Goal: Find specific page/section: Find specific page/section

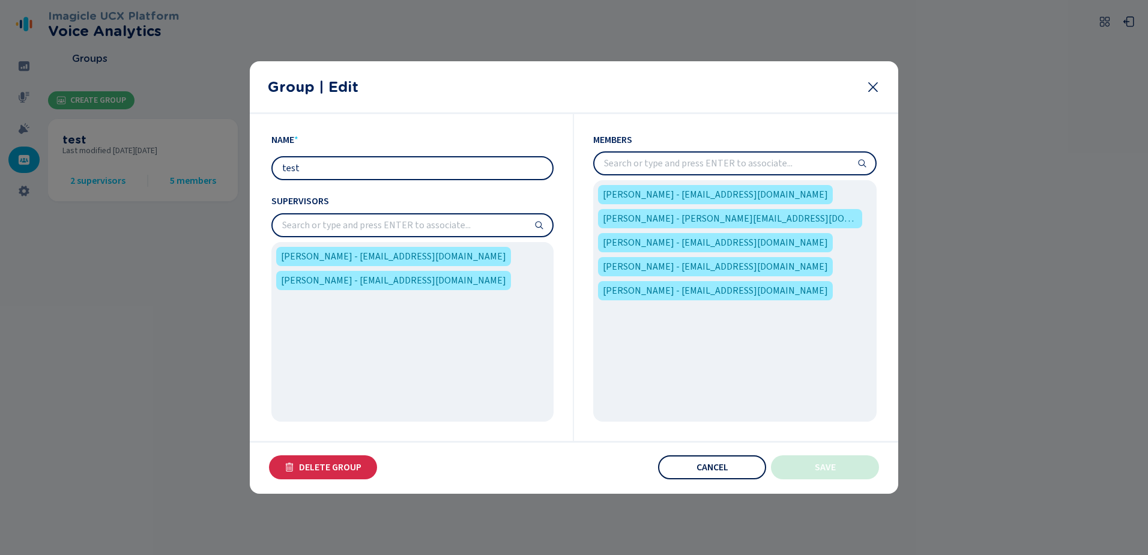
click at [726, 470] on span "Cancel" at bounding box center [712, 467] width 32 height 10
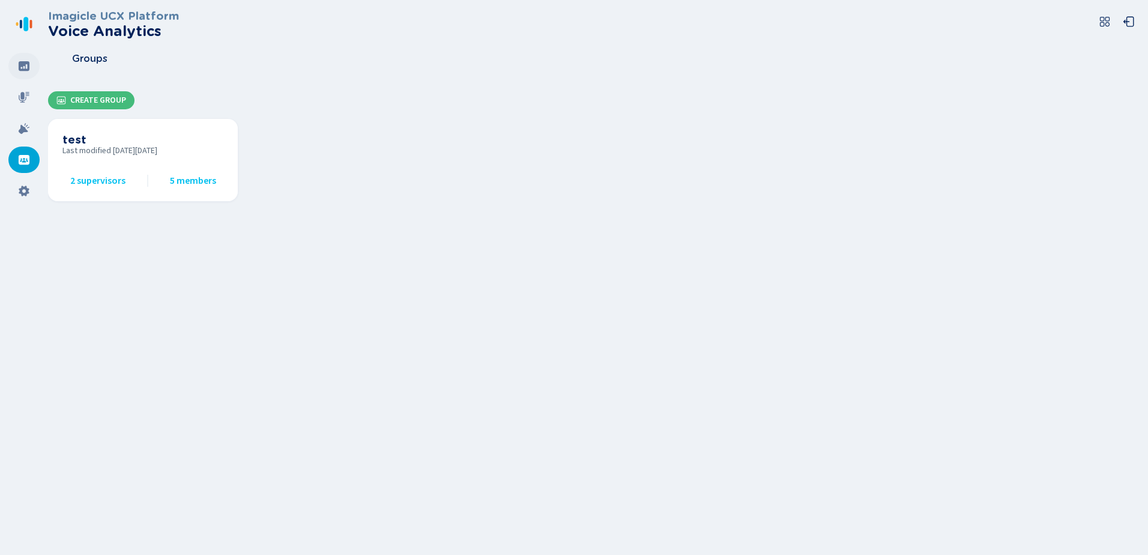
click at [23, 58] on div at bounding box center [23, 66] width 31 height 26
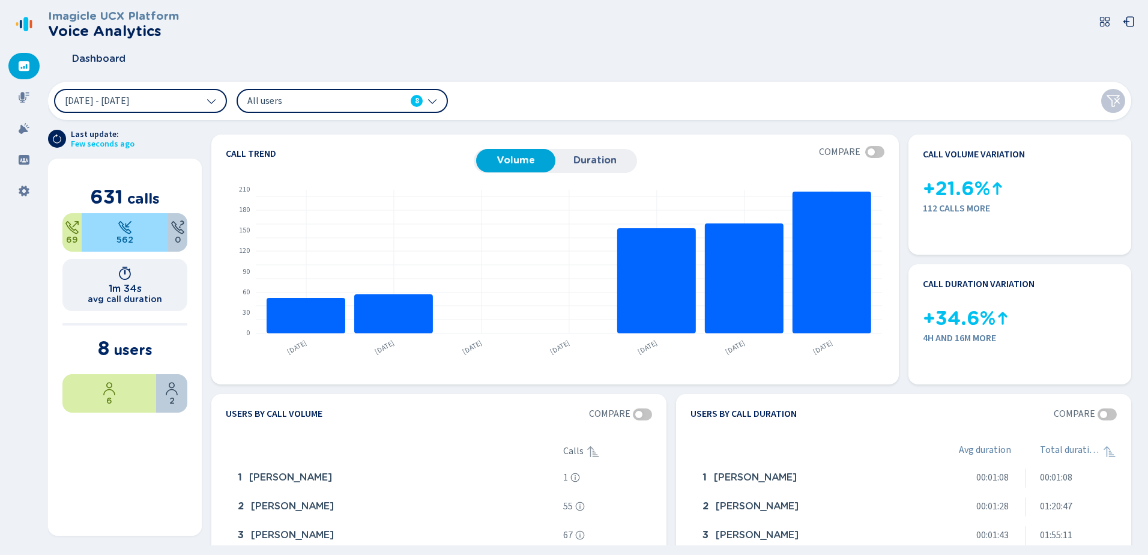
click at [259, 98] on span "All users" at bounding box center [316, 100] width 138 height 13
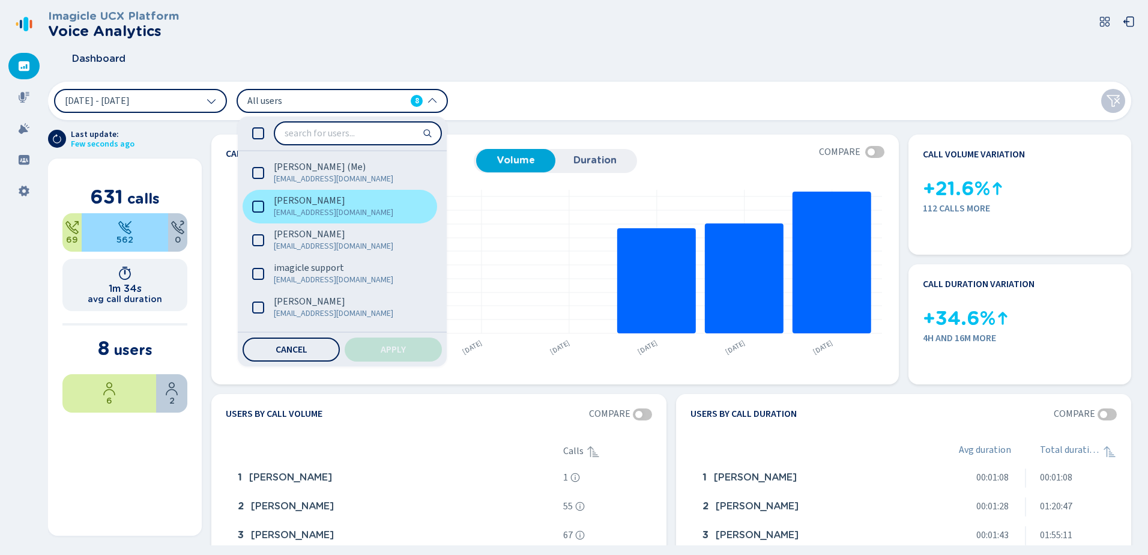
click at [291, 202] on span "[PERSON_NAME]" at bounding box center [309, 200] width 71 height 12
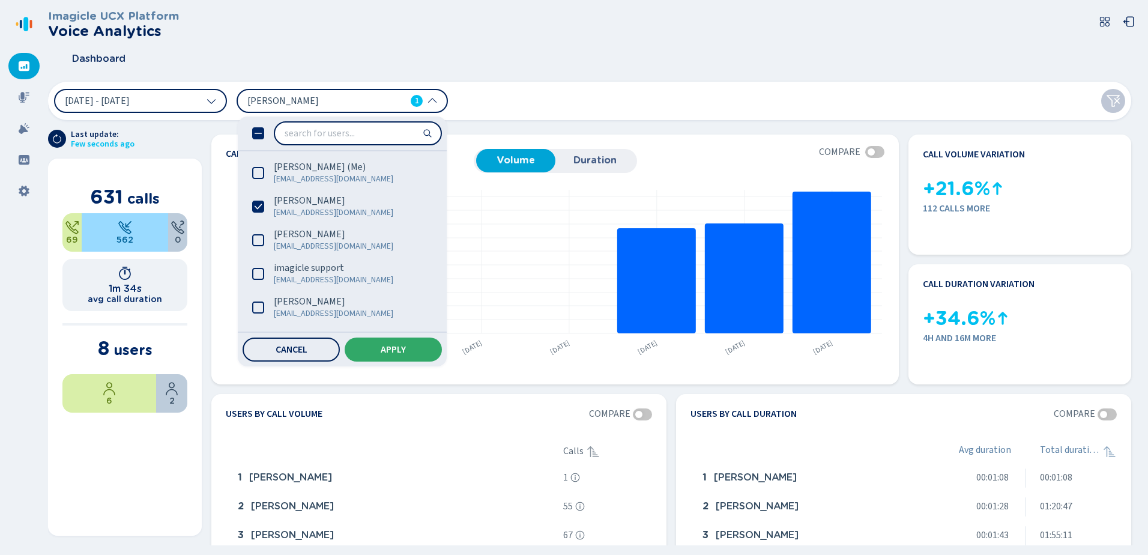
click at [394, 354] on button "Apply" at bounding box center [393, 349] width 97 height 24
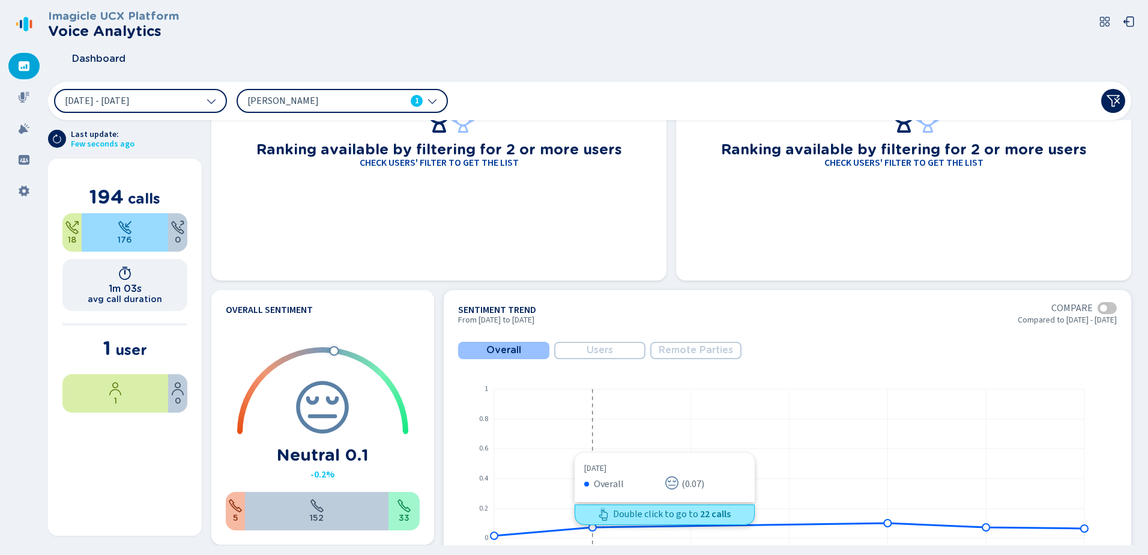
scroll to position [480, 0]
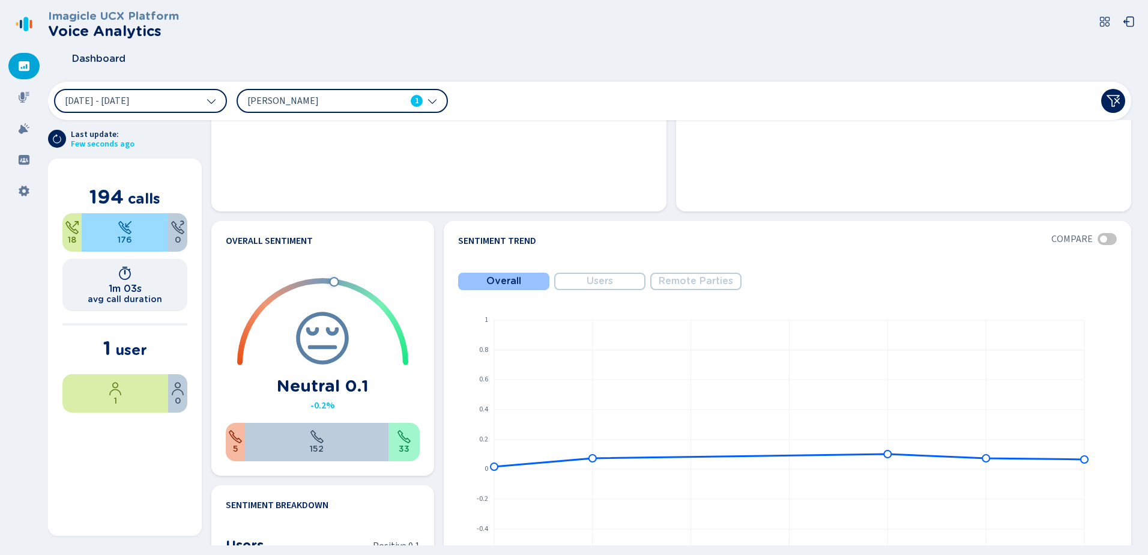
click at [431, 98] on icon at bounding box center [432, 101] width 10 height 10
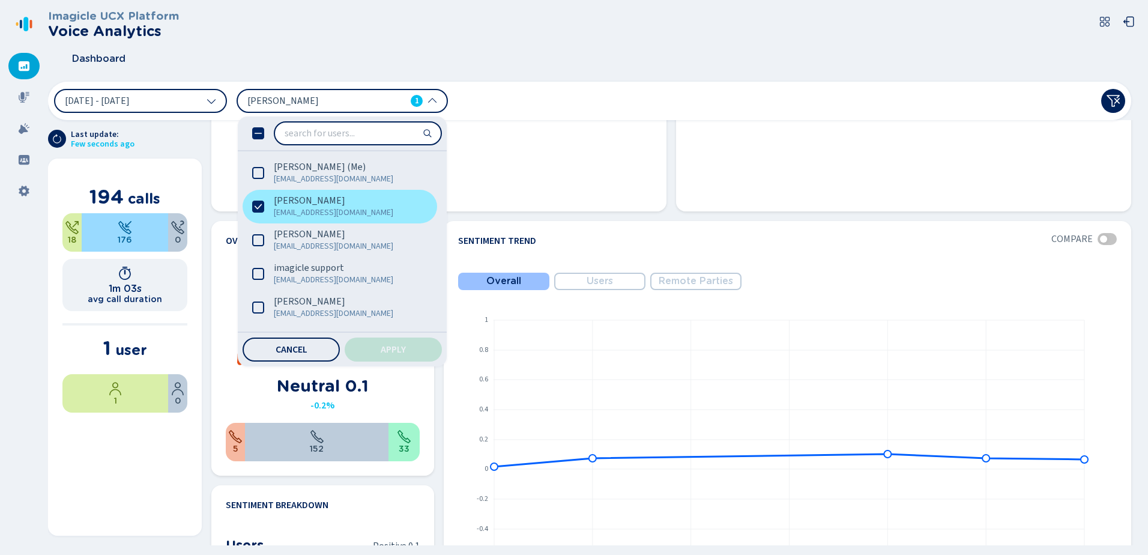
click at [267, 209] on label "[PERSON_NAME] [EMAIL_ADDRESS][DOMAIN_NAME]" at bounding box center [339, 207] width 194 height 34
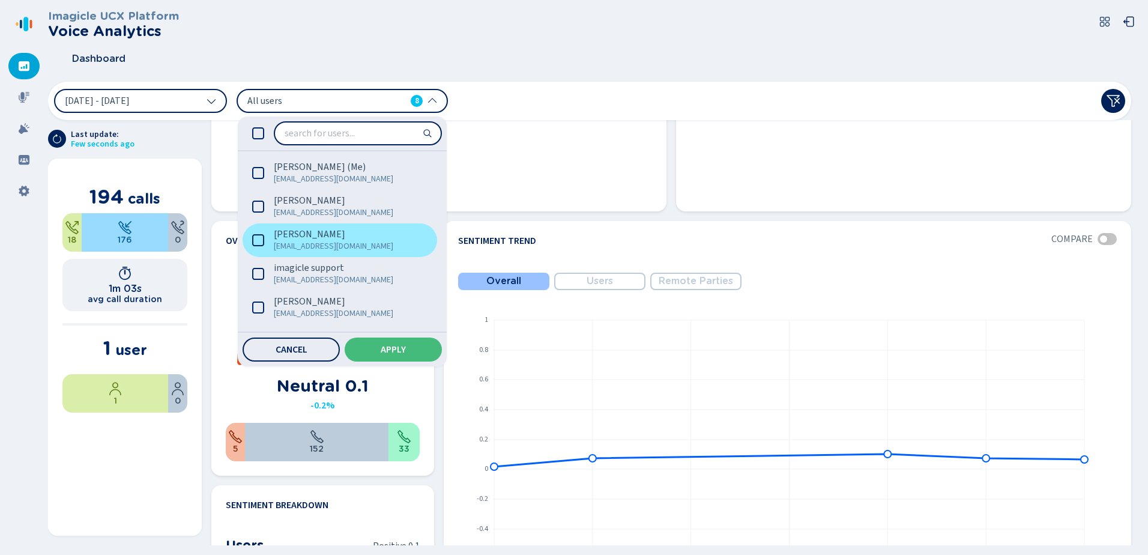
click at [262, 238] on icon at bounding box center [258, 240] width 12 height 12
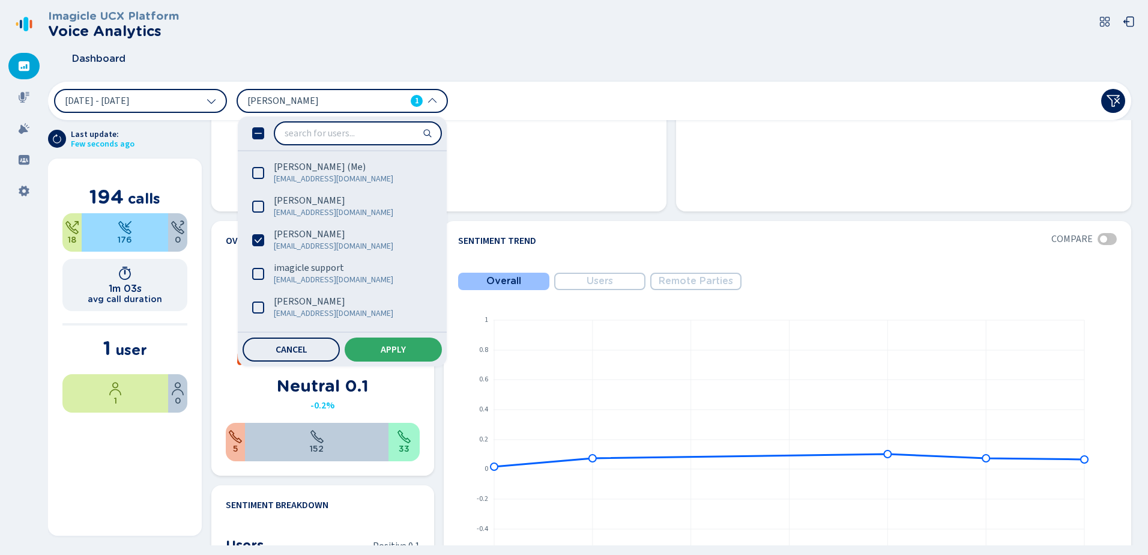
click at [391, 351] on span "Apply" at bounding box center [393, 350] width 25 height 10
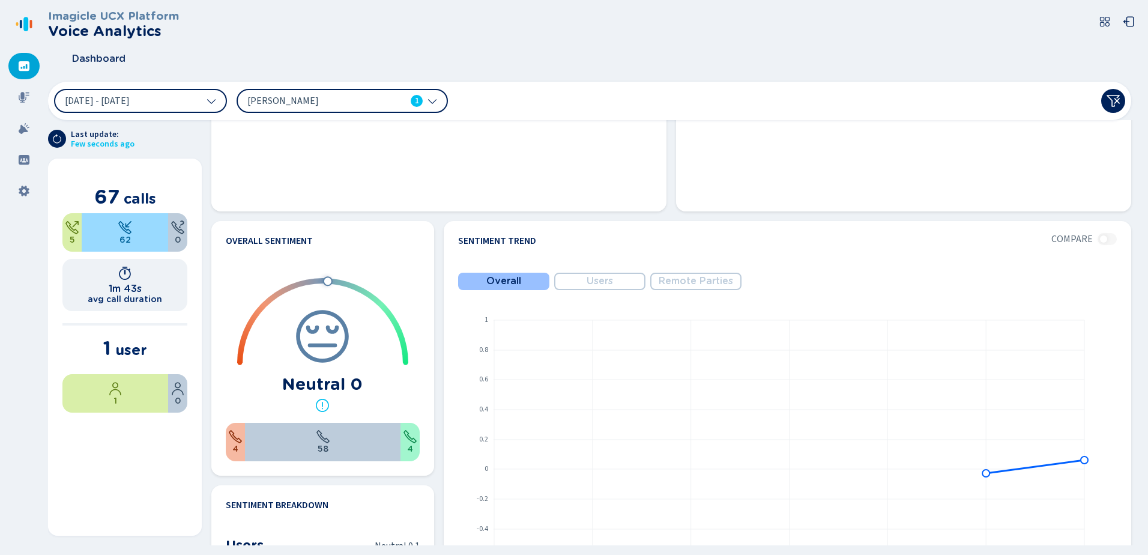
click at [434, 102] on icon at bounding box center [432, 101] width 10 height 10
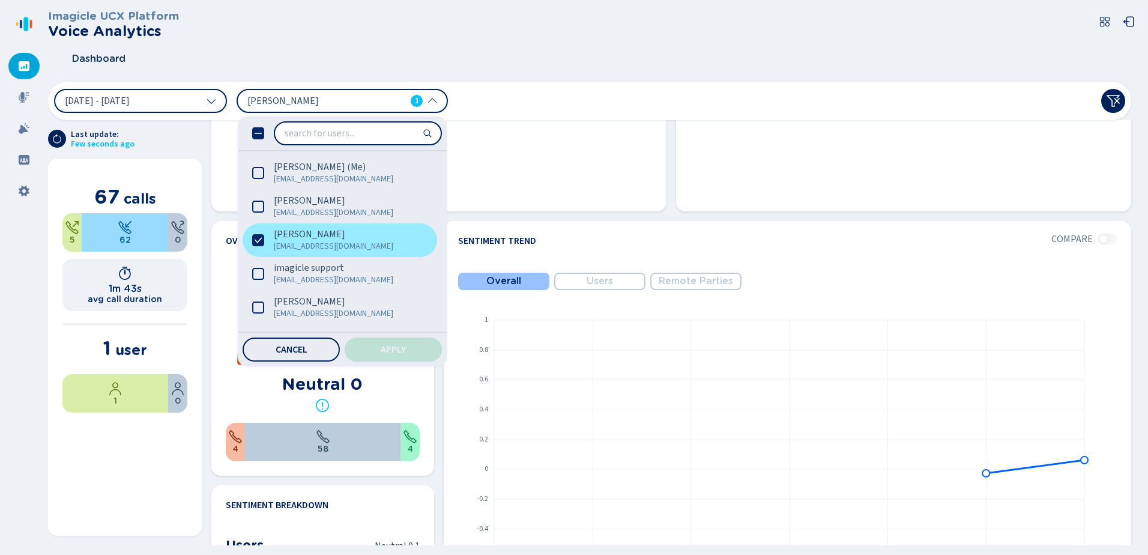
click at [262, 235] on icon at bounding box center [258, 240] width 12 height 12
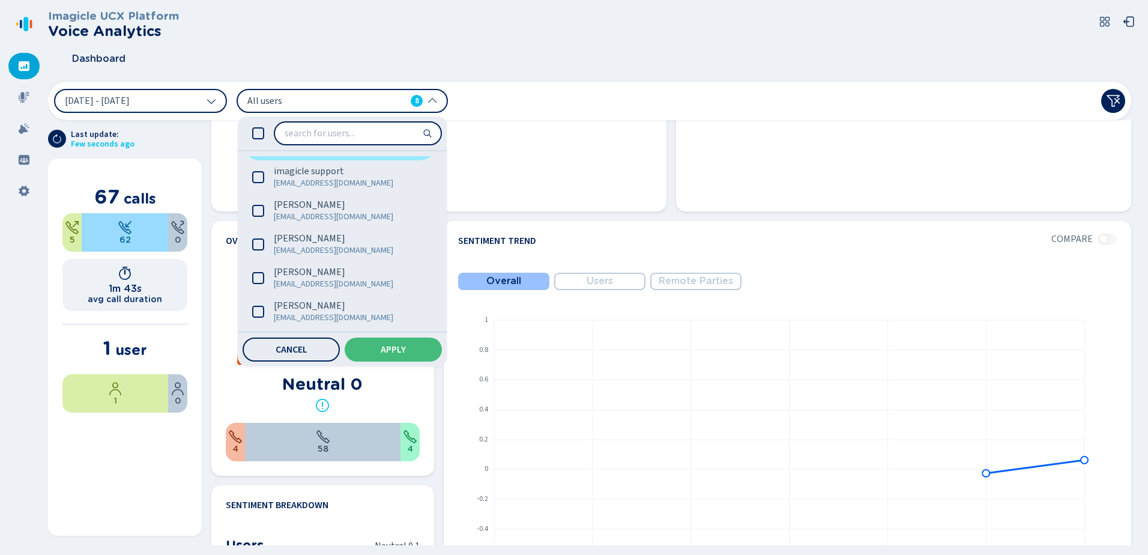
scroll to position [98, 0]
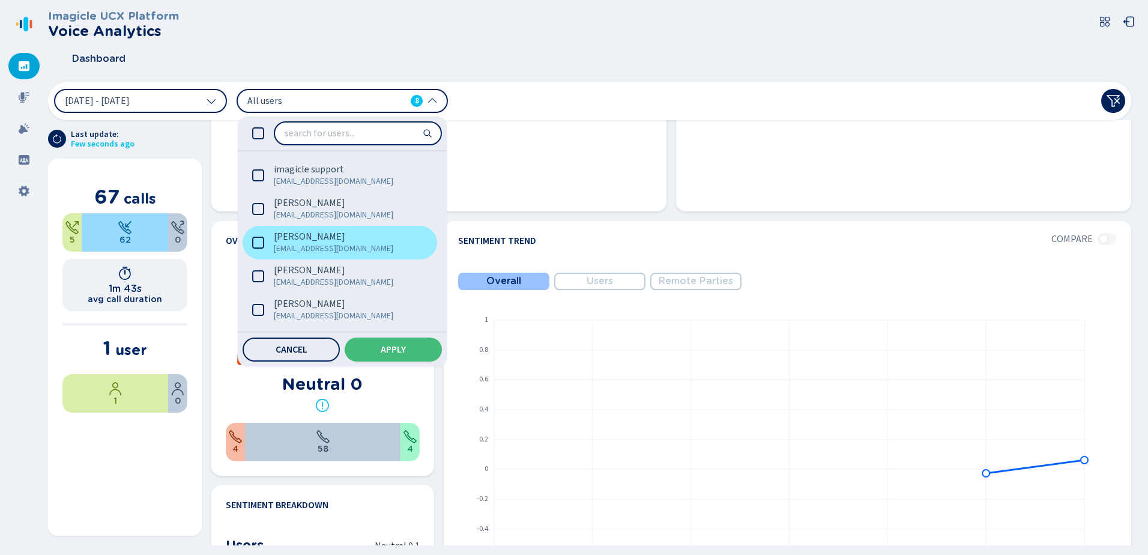
click at [259, 242] on icon at bounding box center [258, 242] width 12 height 12
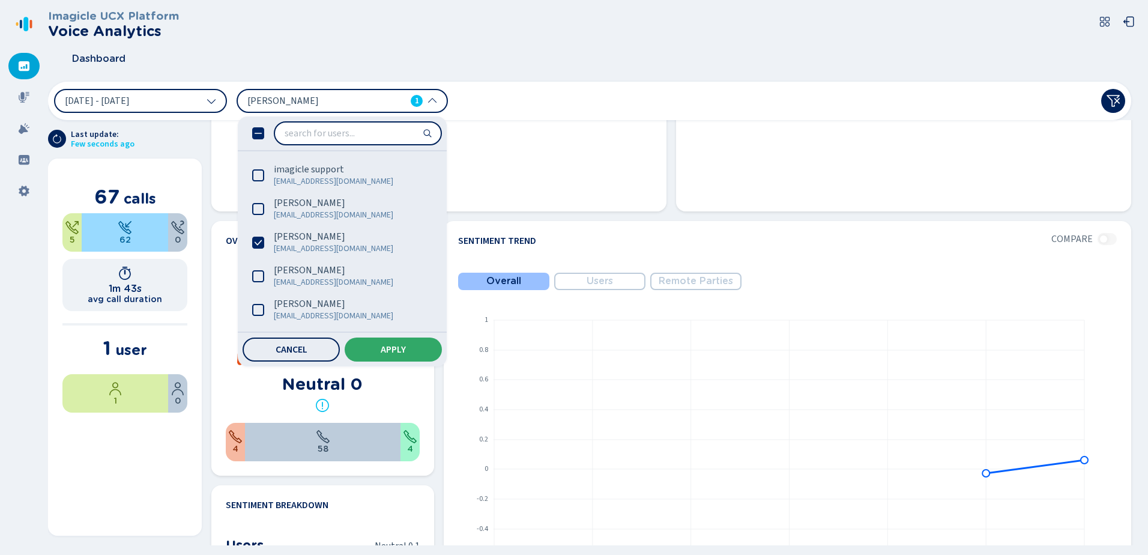
click at [399, 355] on button "Apply" at bounding box center [393, 349] width 97 height 24
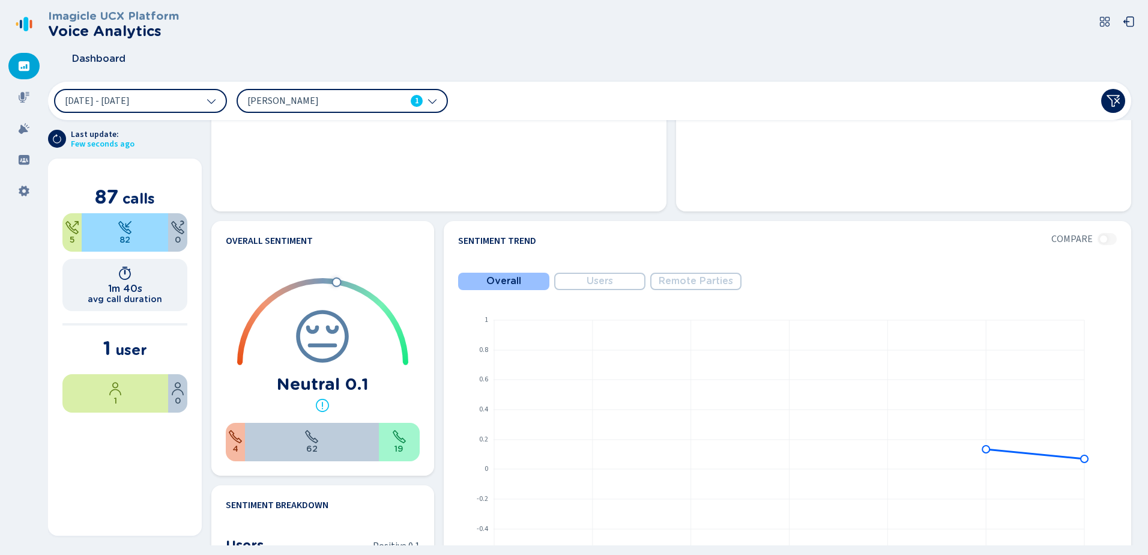
click at [433, 97] on icon at bounding box center [432, 101] width 10 height 10
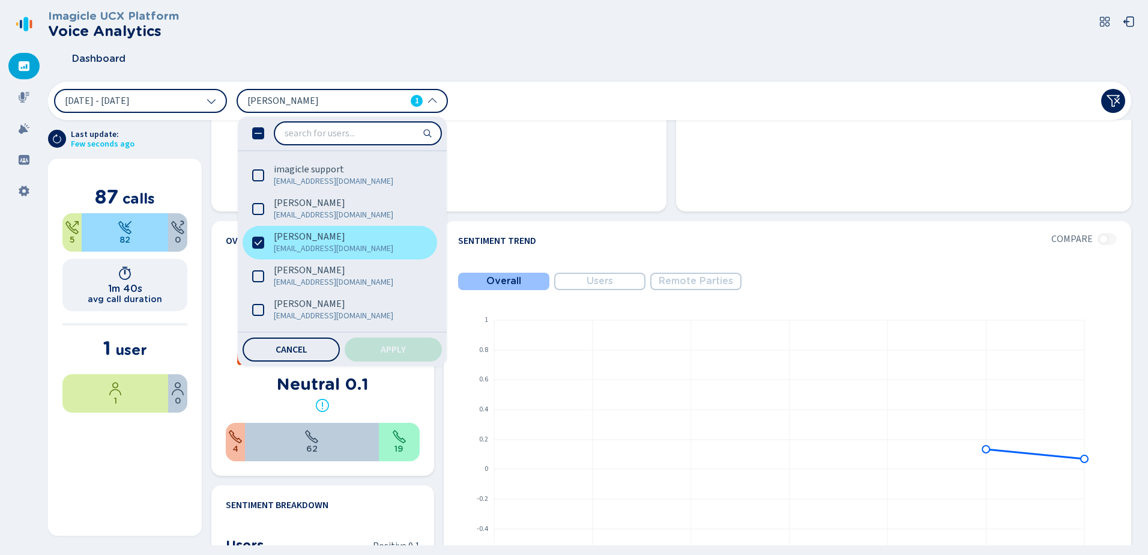
click at [258, 244] on icon at bounding box center [258, 241] width 7 height 5
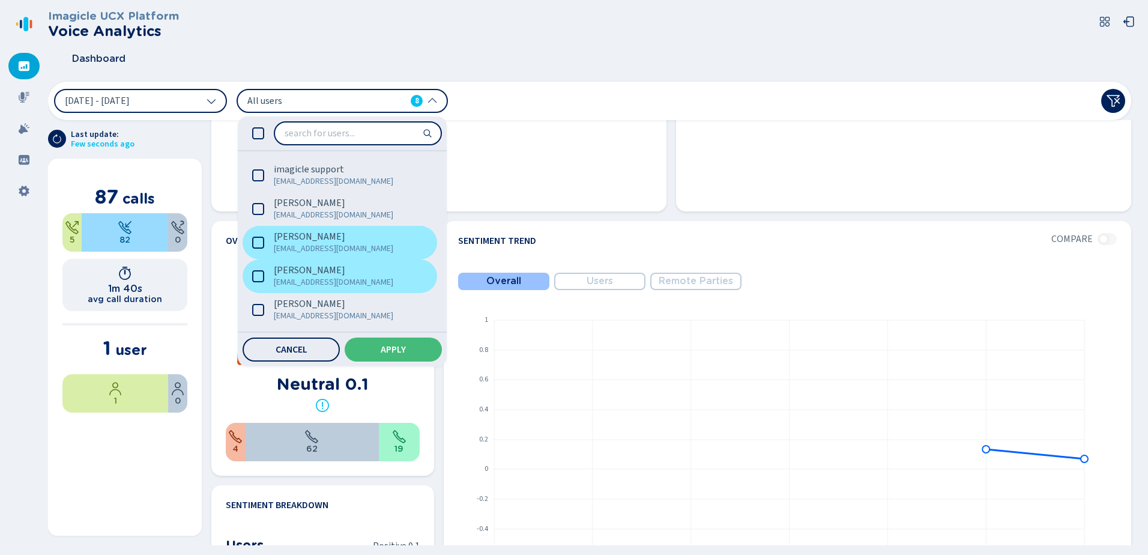
click at [262, 277] on icon at bounding box center [258, 276] width 12 height 12
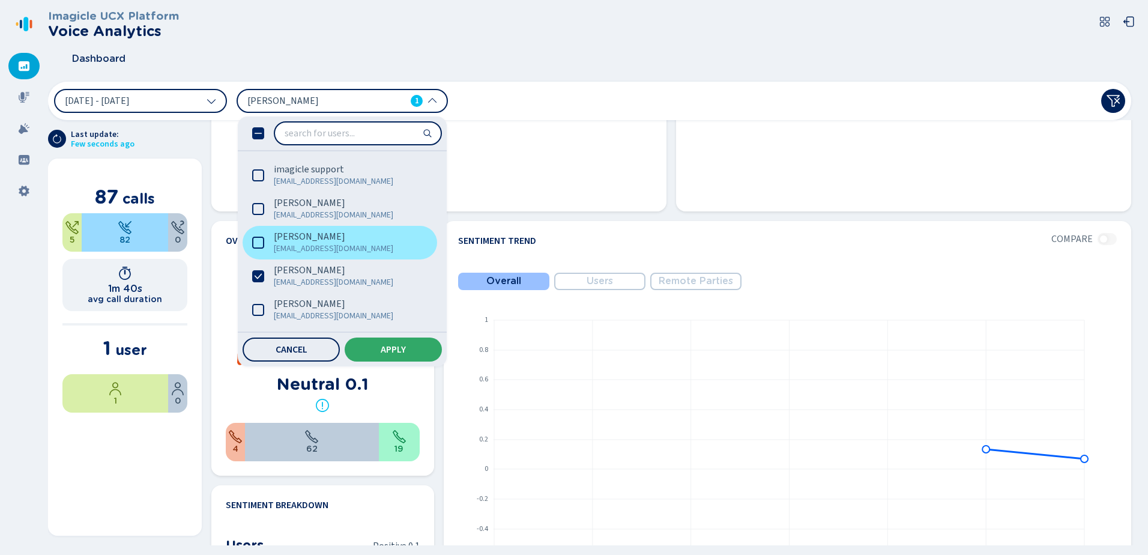
click at [399, 348] on span "Apply" at bounding box center [393, 350] width 25 height 10
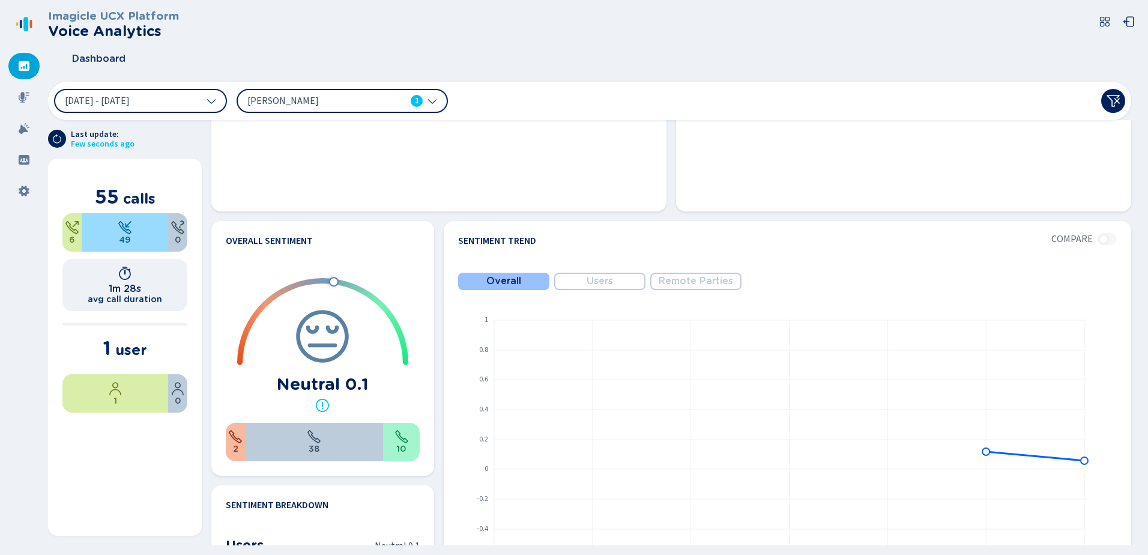
click at [429, 103] on icon at bounding box center [432, 101] width 10 height 10
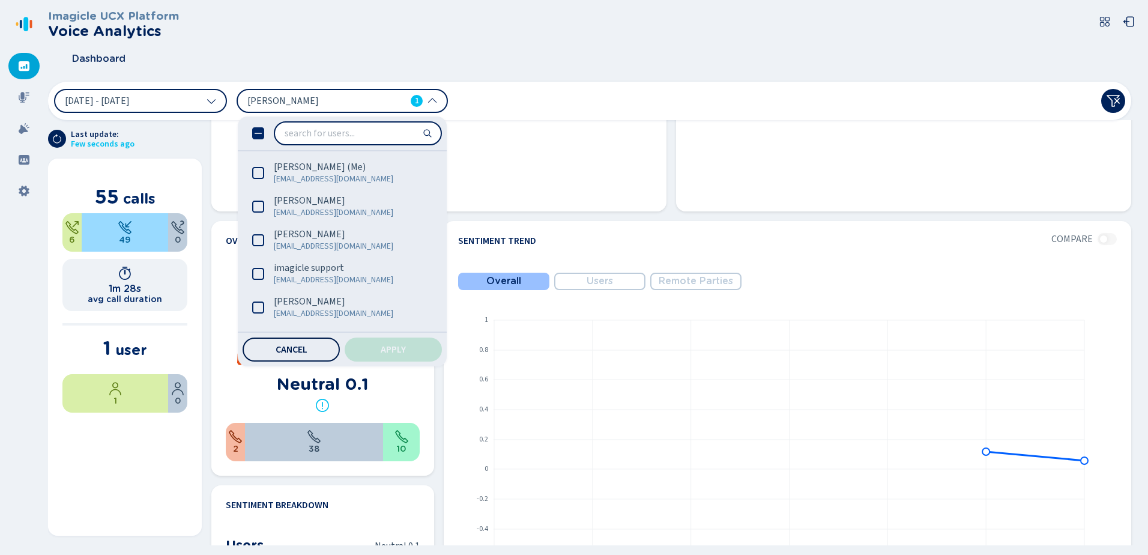
click at [298, 345] on span "Cancel" at bounding box center [292, 350] width 32 height 10
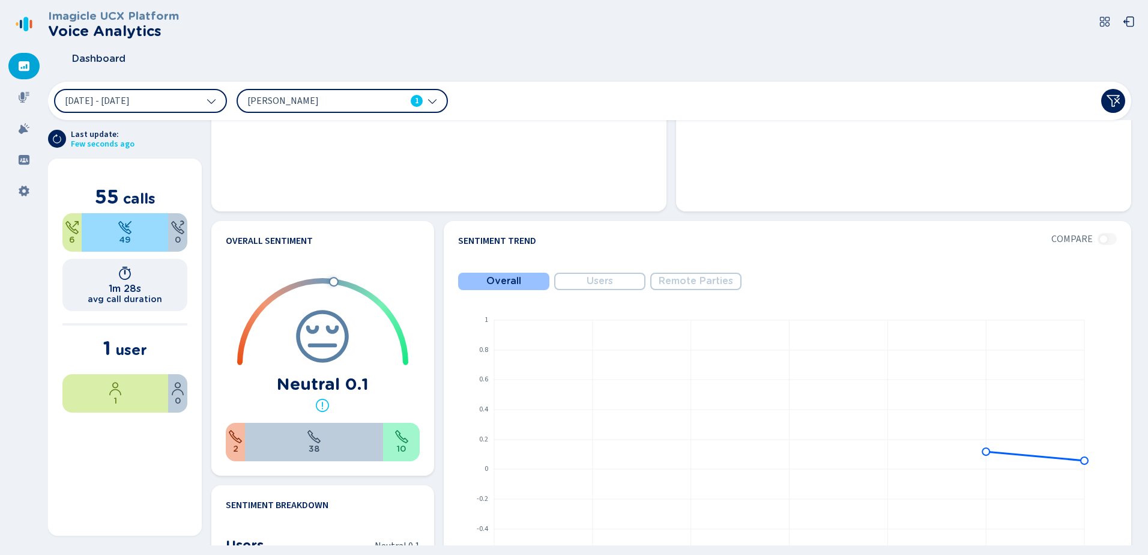
click at [440, 100] on div "[PERSON_NAME] 1" at bounding box center [341, 101] width 211 height 24
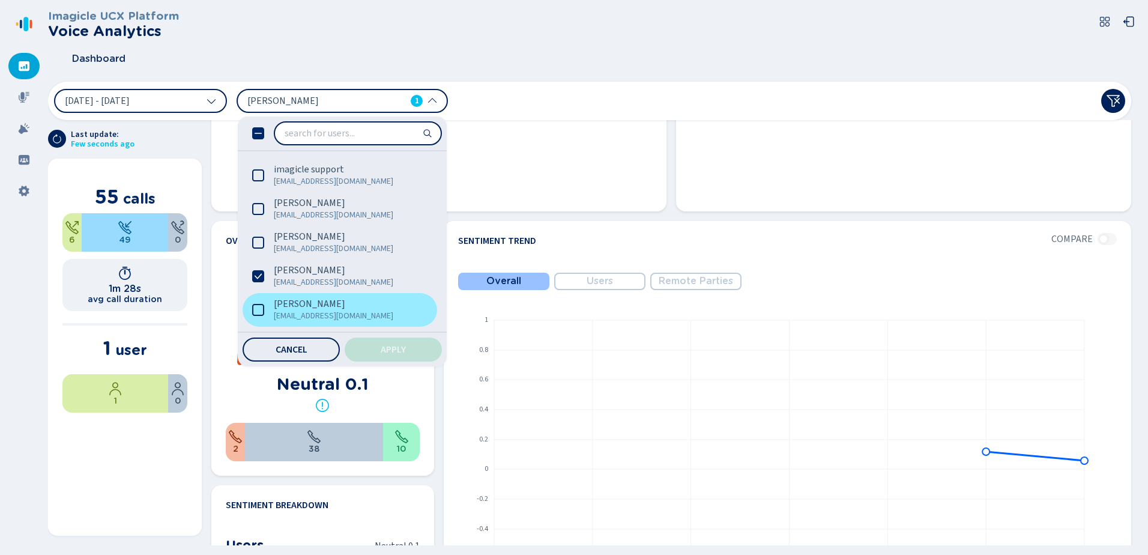
click at [262, 308] on icon at bounding box center [258, 310] width 12 height 12
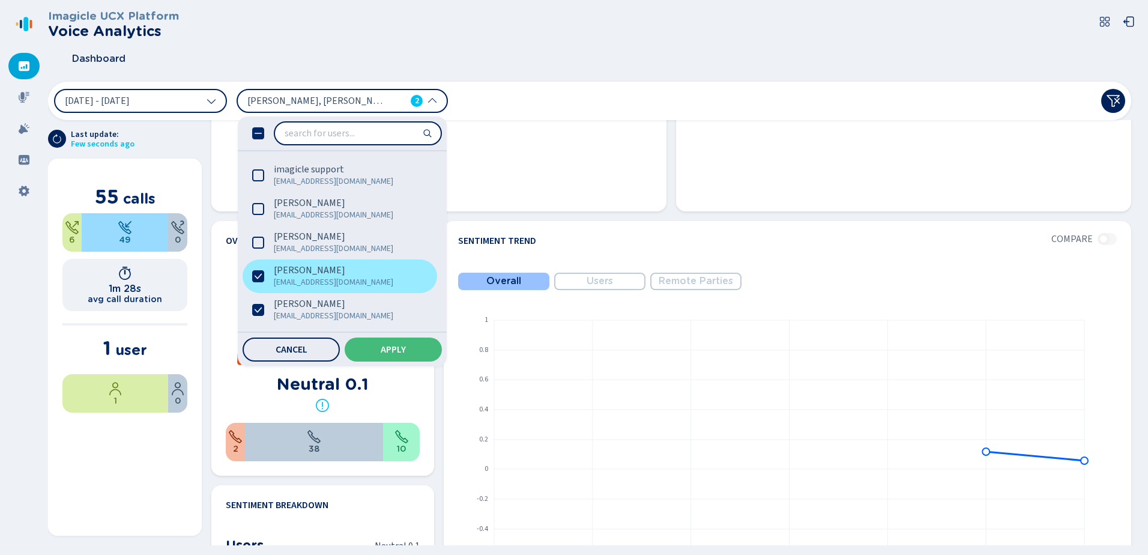
click at [255, 275] on icon at bounding box center [258, 276] width 12 height 12
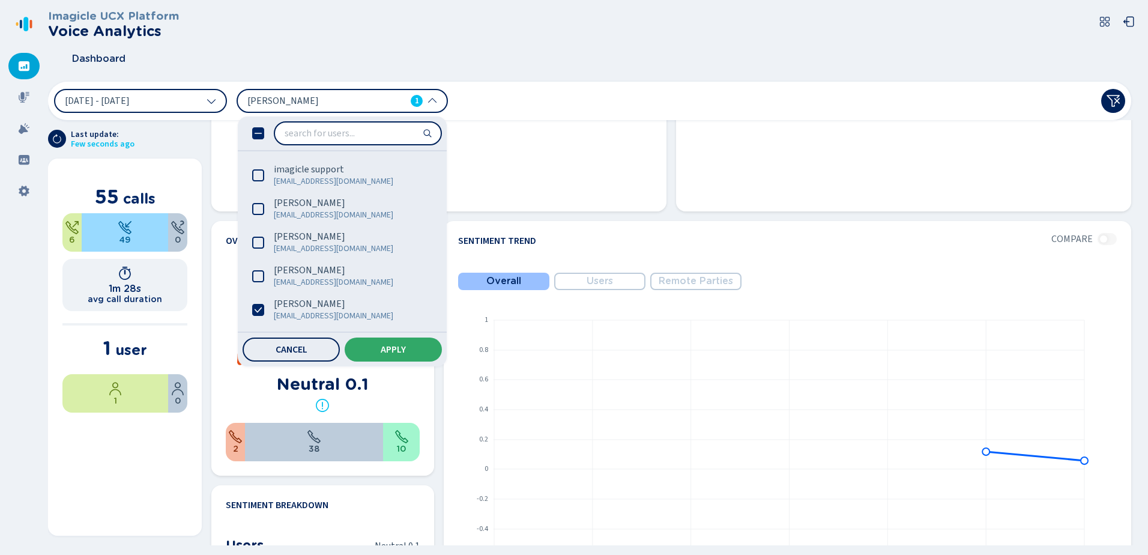
click at [391, 343] on button "Apply" at bounding box center [393, 349] width 97 height 24
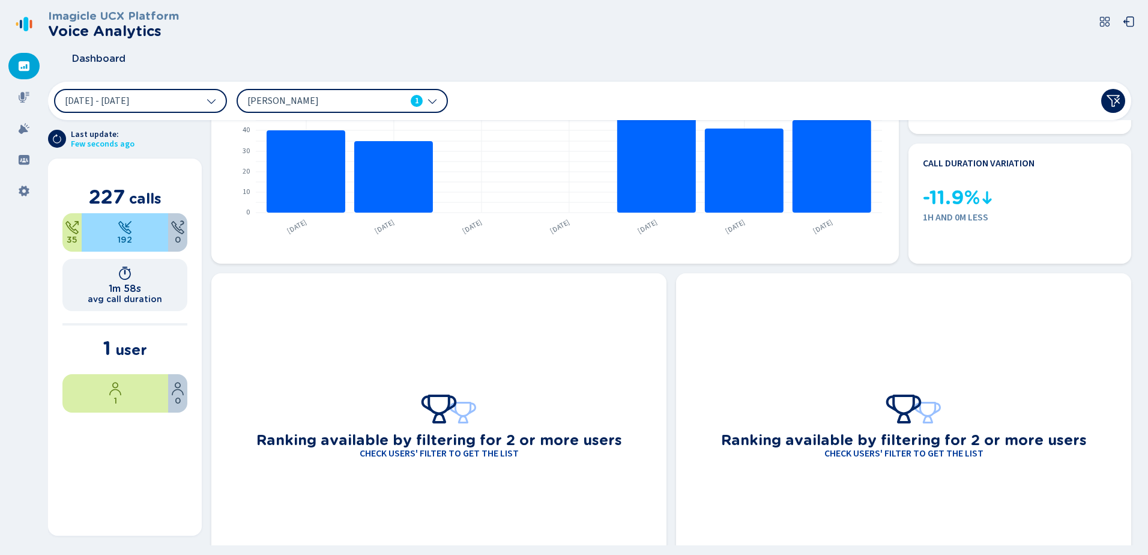
scroll to position [0, 0]
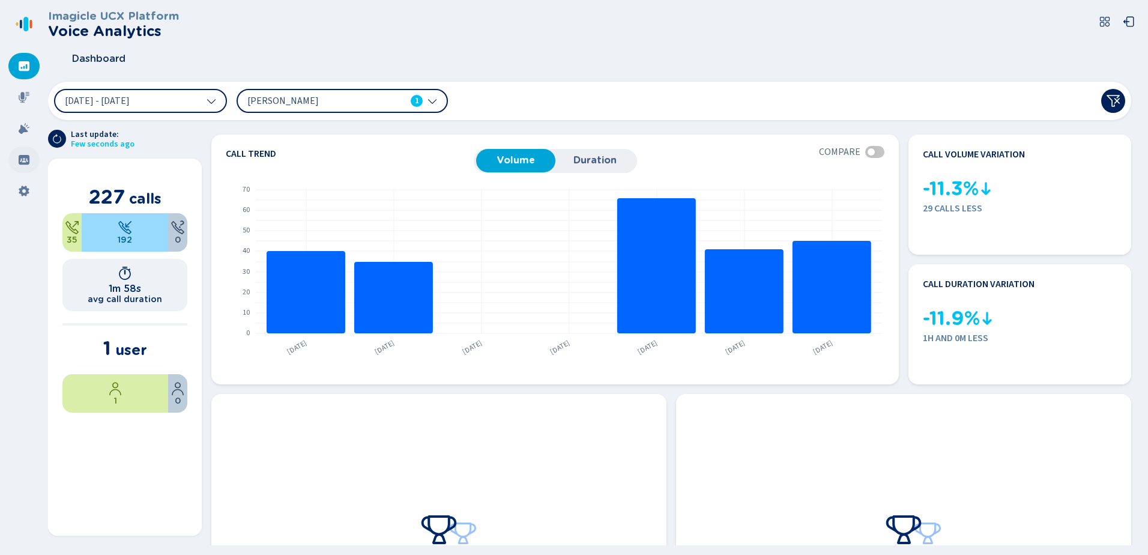
click at [23, 156] on icon at bounding box center [24, 160] width 11 height 10
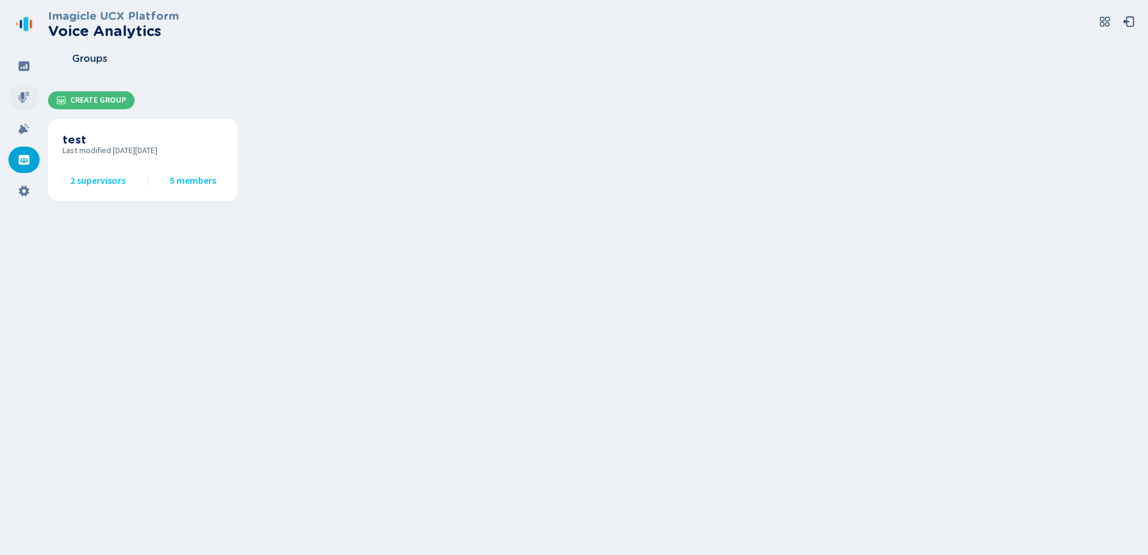
click at [20, 95] on icon at bounding box center [24, 97] width 12 height 12
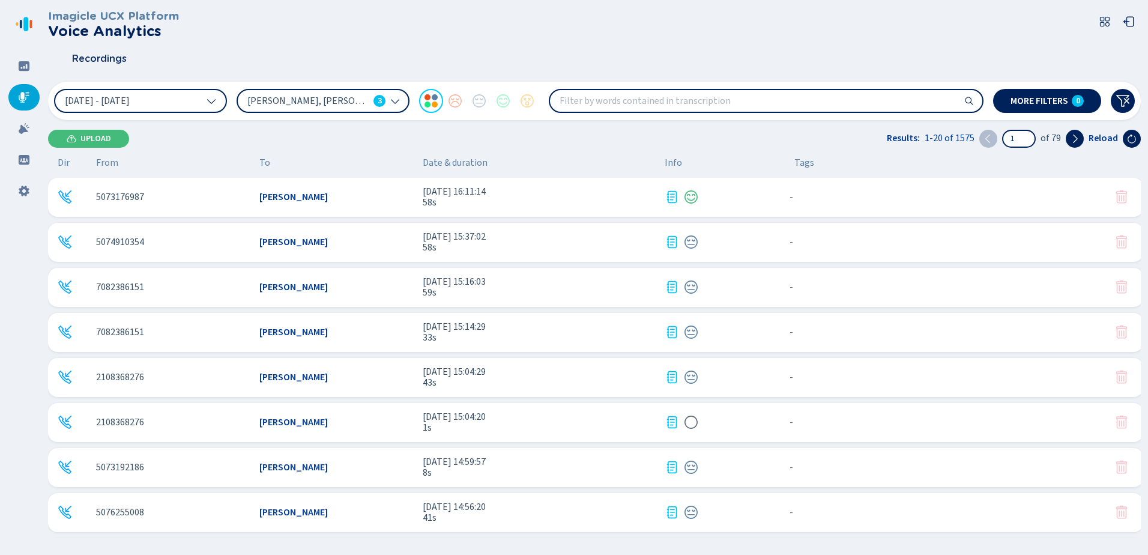
click at [579, 103] on input "search" at bounding box center [766, 101] width 432 height 22
click at [396, 100] on icon at bounding box center [395, 101] width 10 height 10
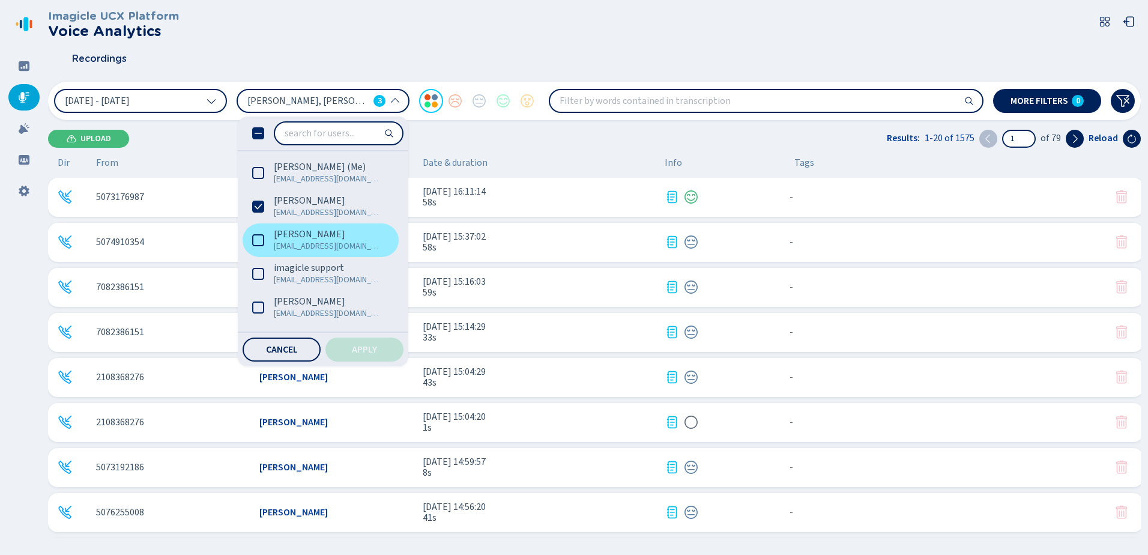
click at [262, 239] on icon at bounding box center [258, 240] width 12 height 12
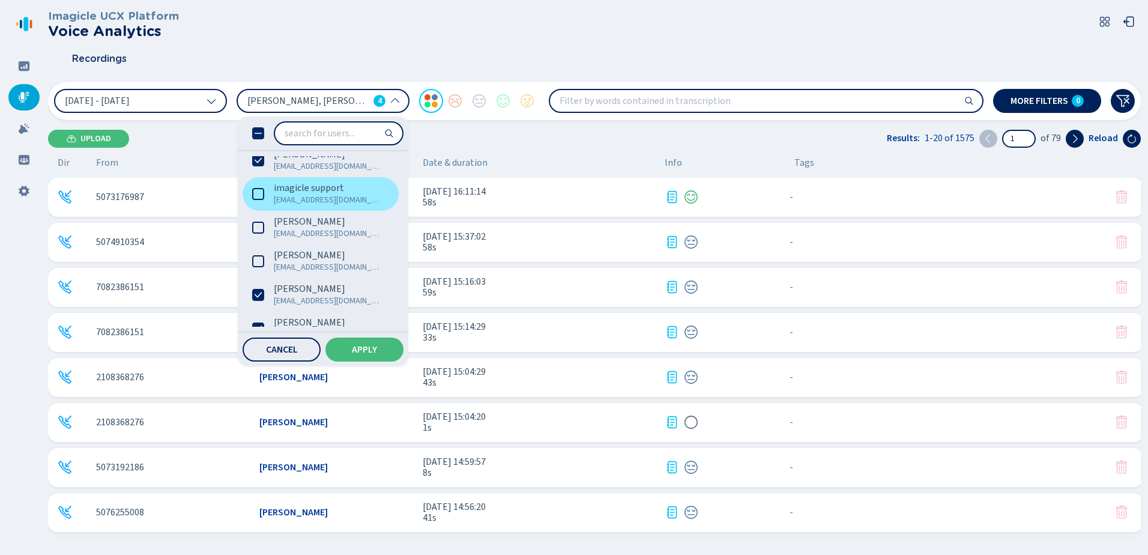
scroll to position [98, 0]
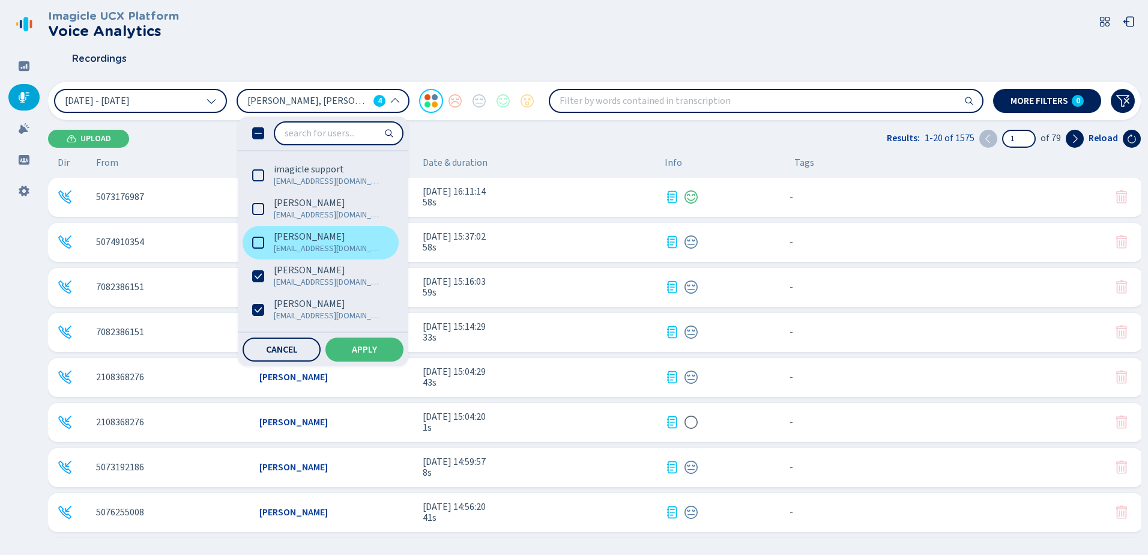
click at [258, 239] on icon at bounding box center [258, 242] width 12 height 12
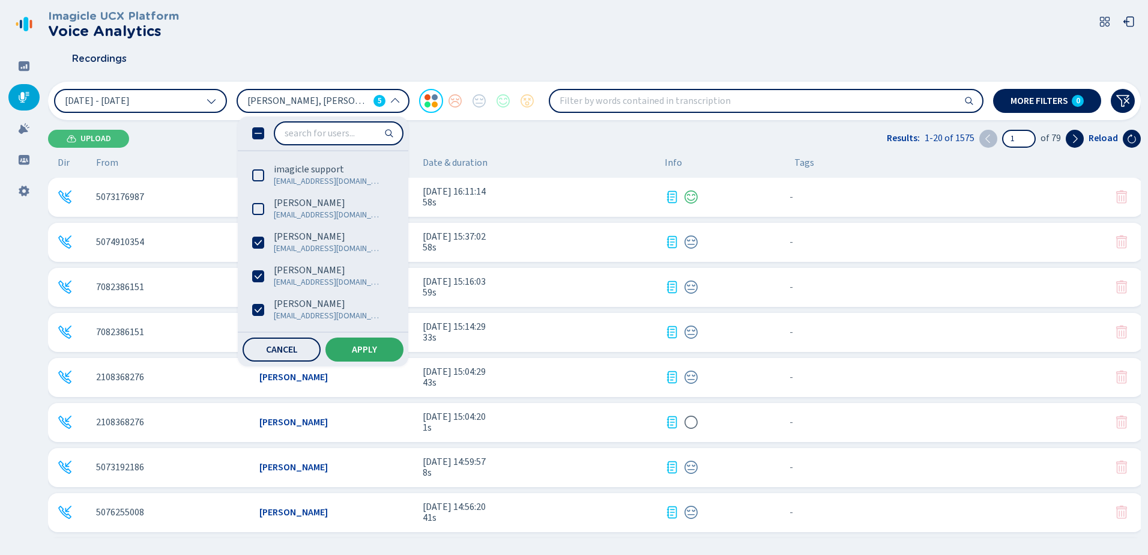
click at [365, 349] on span "Apply" at bounding box center [364, 350] width 25 height 10
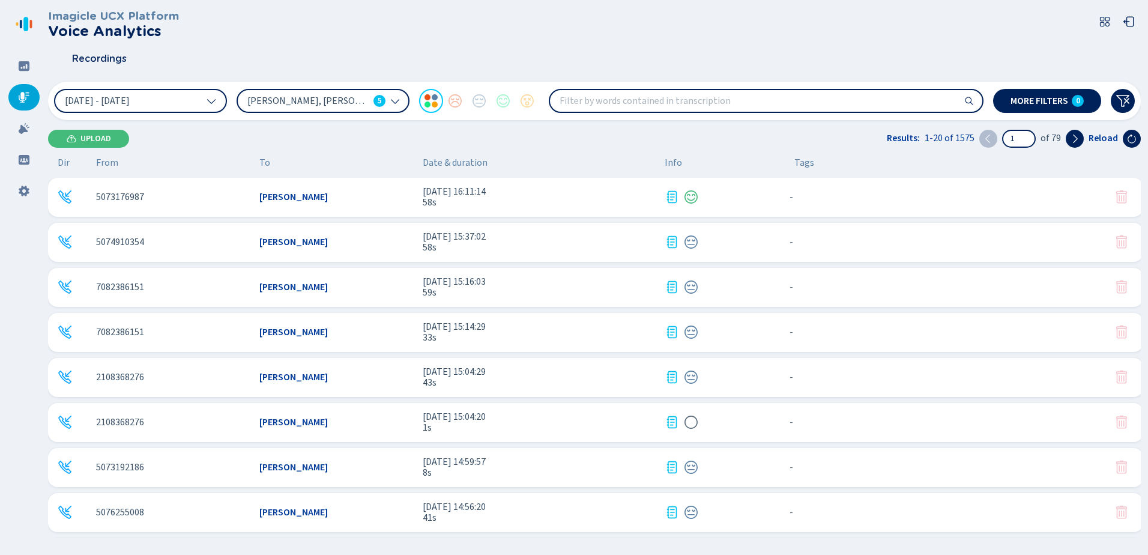
click at [581, 104] on input "search" at bounding box center [766, 101] width 432 height 22
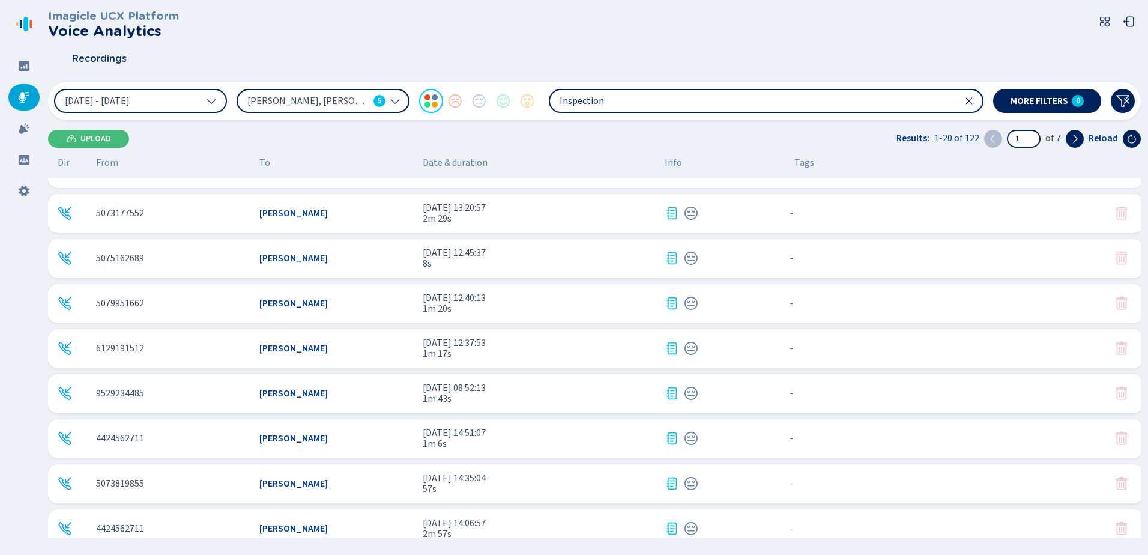
scroll to position [0, 0]
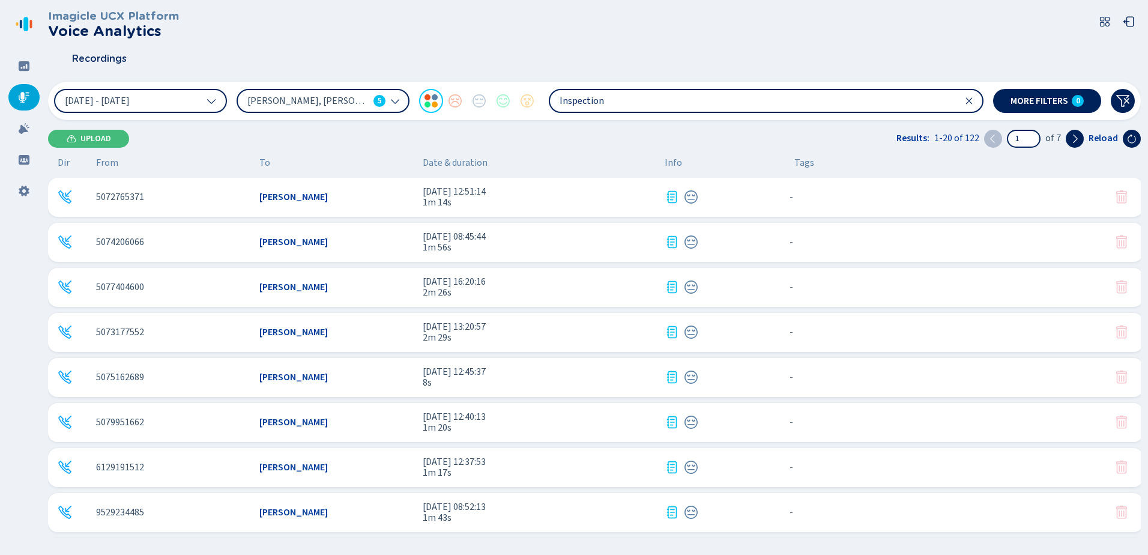
click at [603, 104] on input "Inspection" at bounding box center [766, 101] width 432 height 22
type input "Inspection Completed"
